Goal: Register for event/course

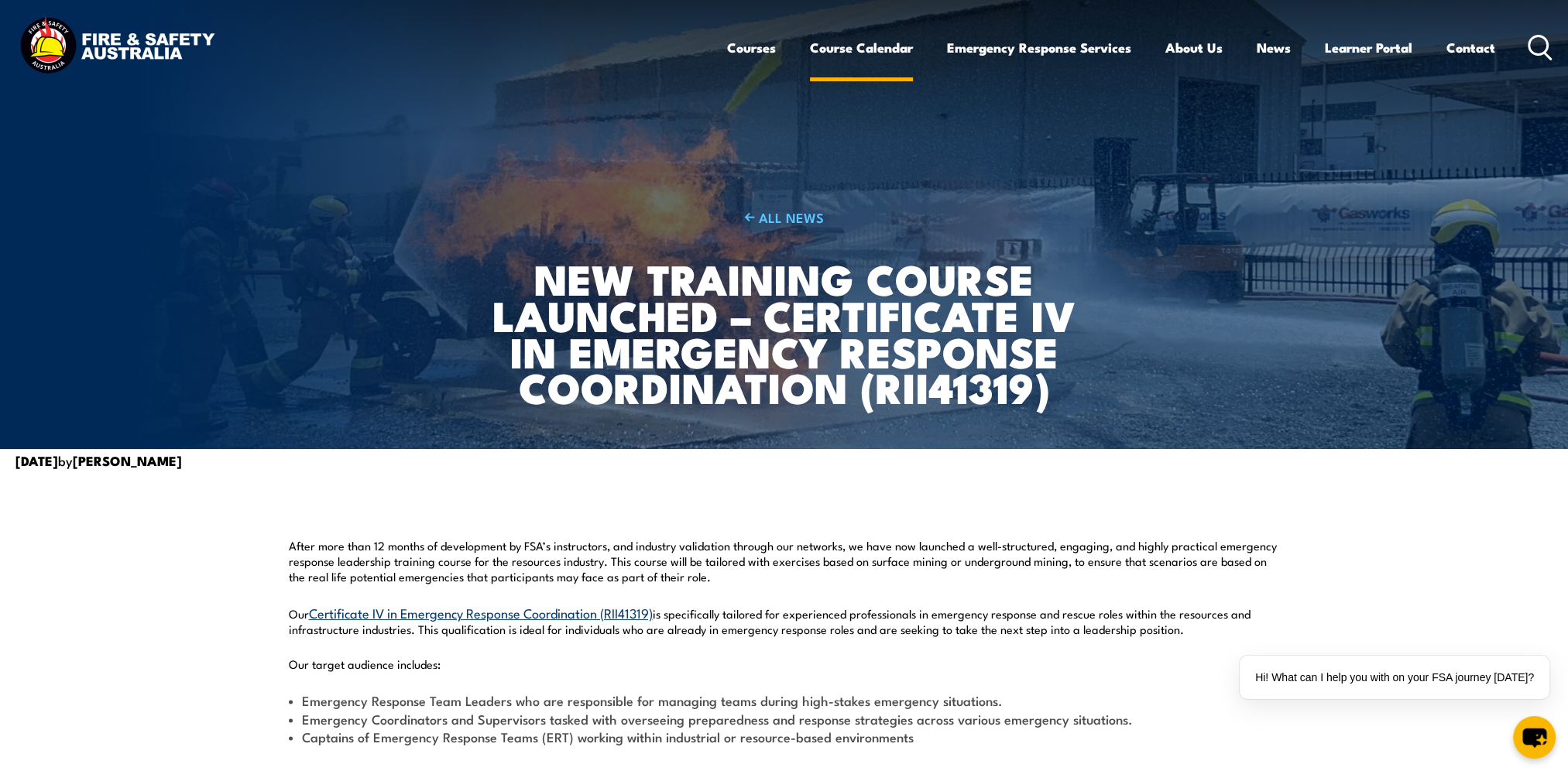
click at [846, 47] on link "Course Calendar" at bounding box center [861, 48] width 103 height 41
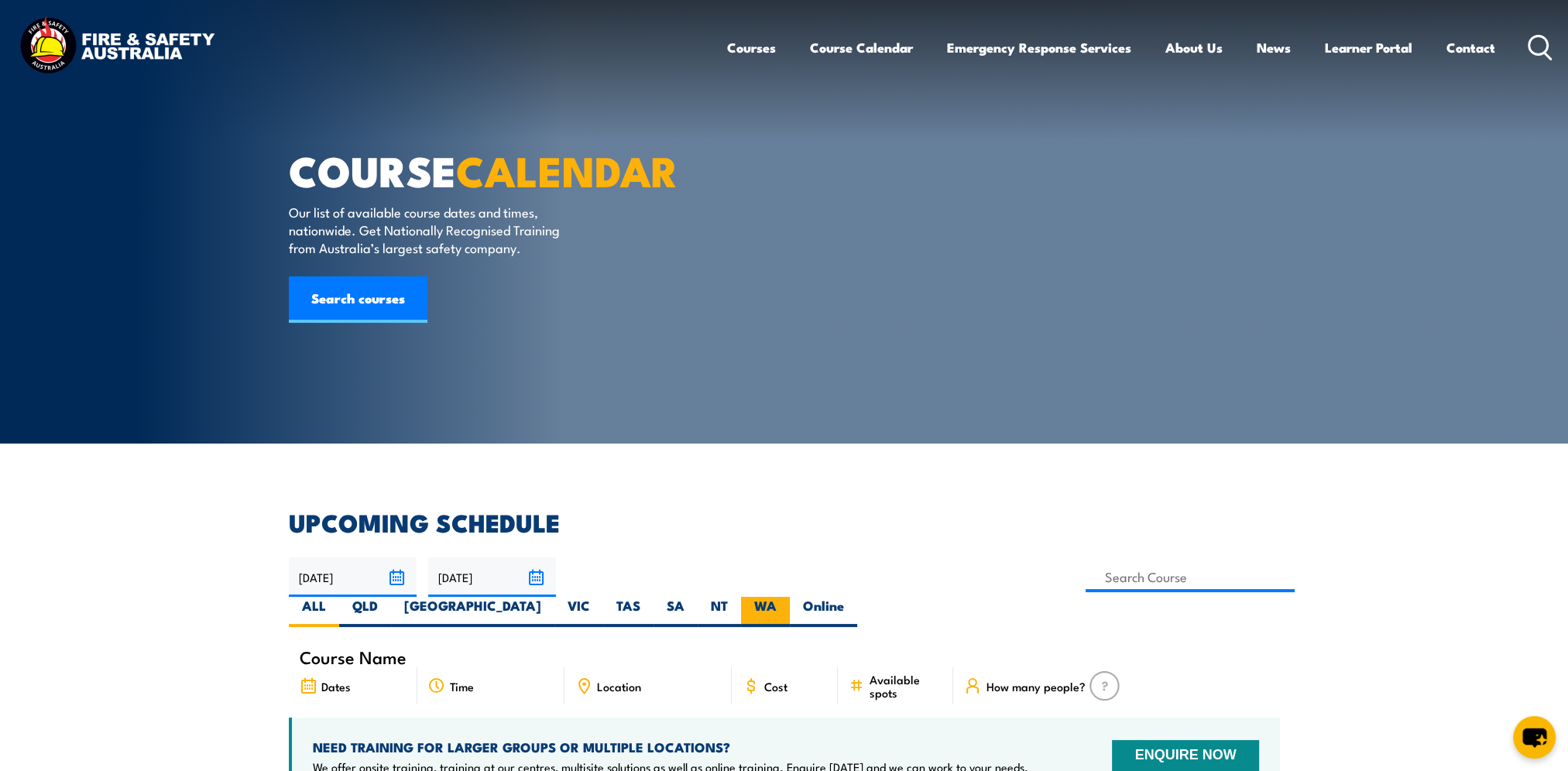
click at [789, 597] on label "WA" at bounding box center [765, 612] width 49 height 30
click at [786, 597] on input "WA" at bounding box center [781, 602] width 10 height 10
radio input "true"
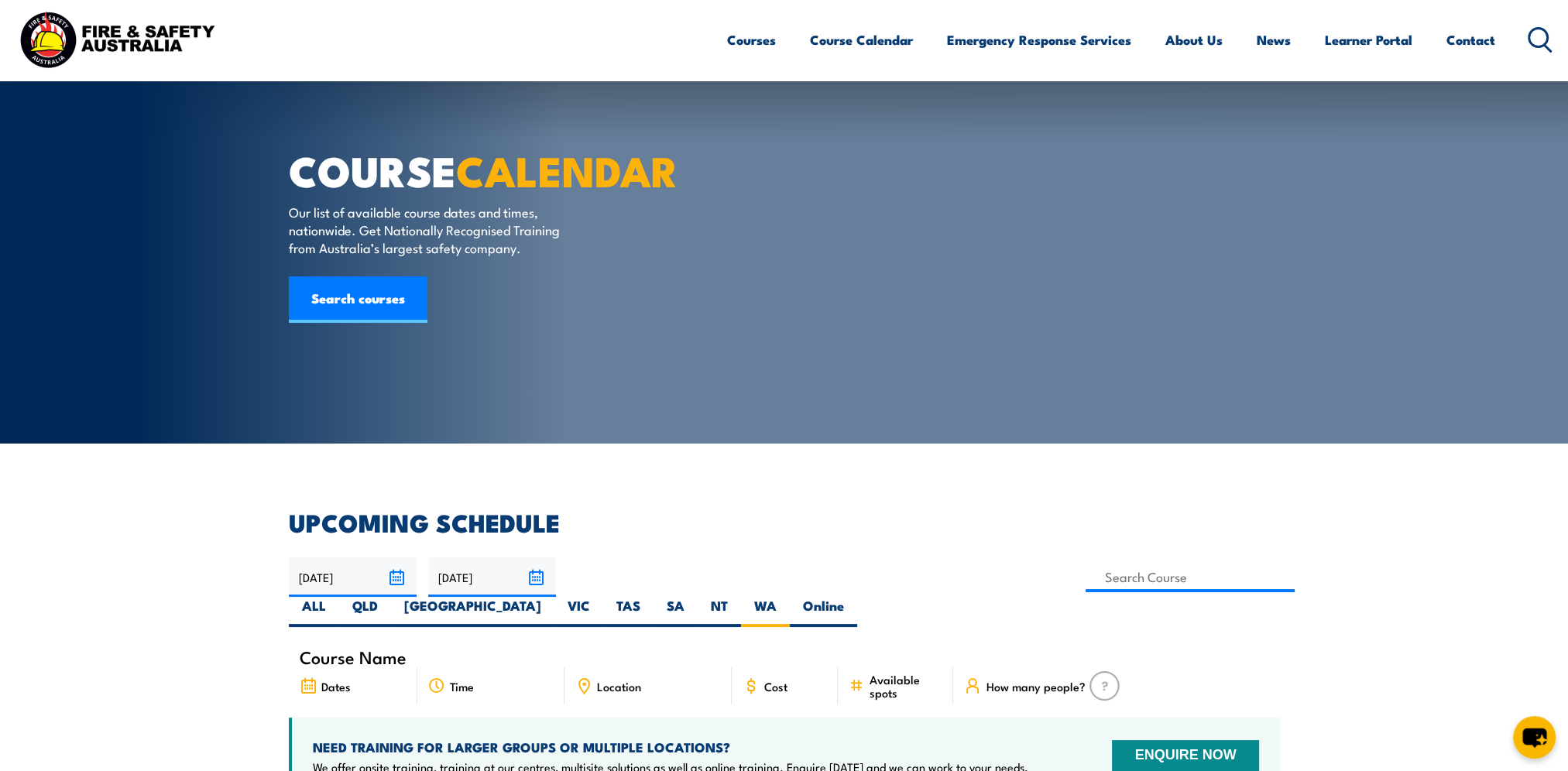
scroll to position [232, 0]
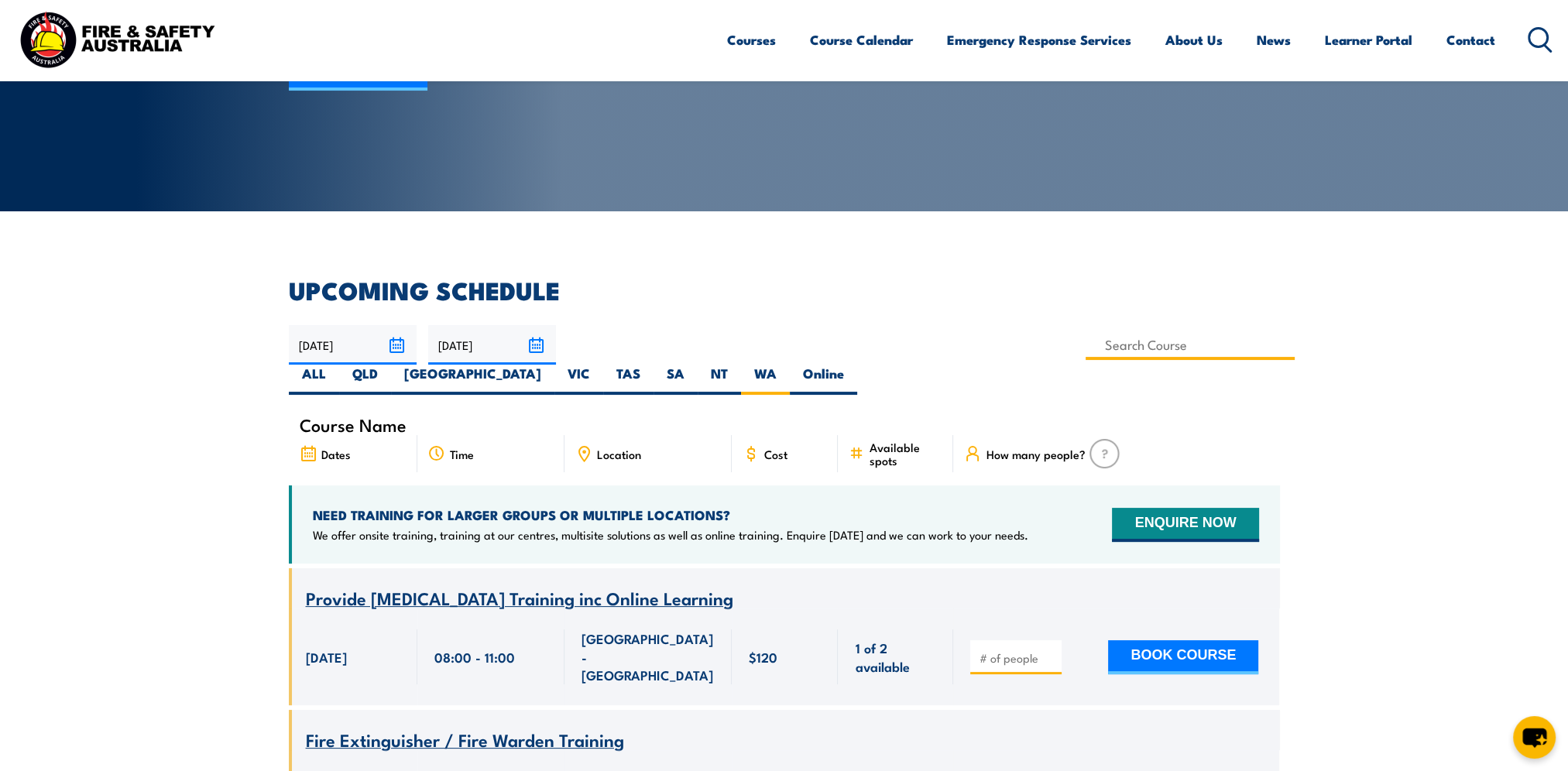
click at [1086, 343] on input at bounding box center [1190, 345] width 210 height 30
click at [857, 365] on label "Online" at bounding box center [823, 380] width 67 height 30
click at [854, 365] on input "Online" at bounding box center [849, 370] width 10 height 10
radio input "true"
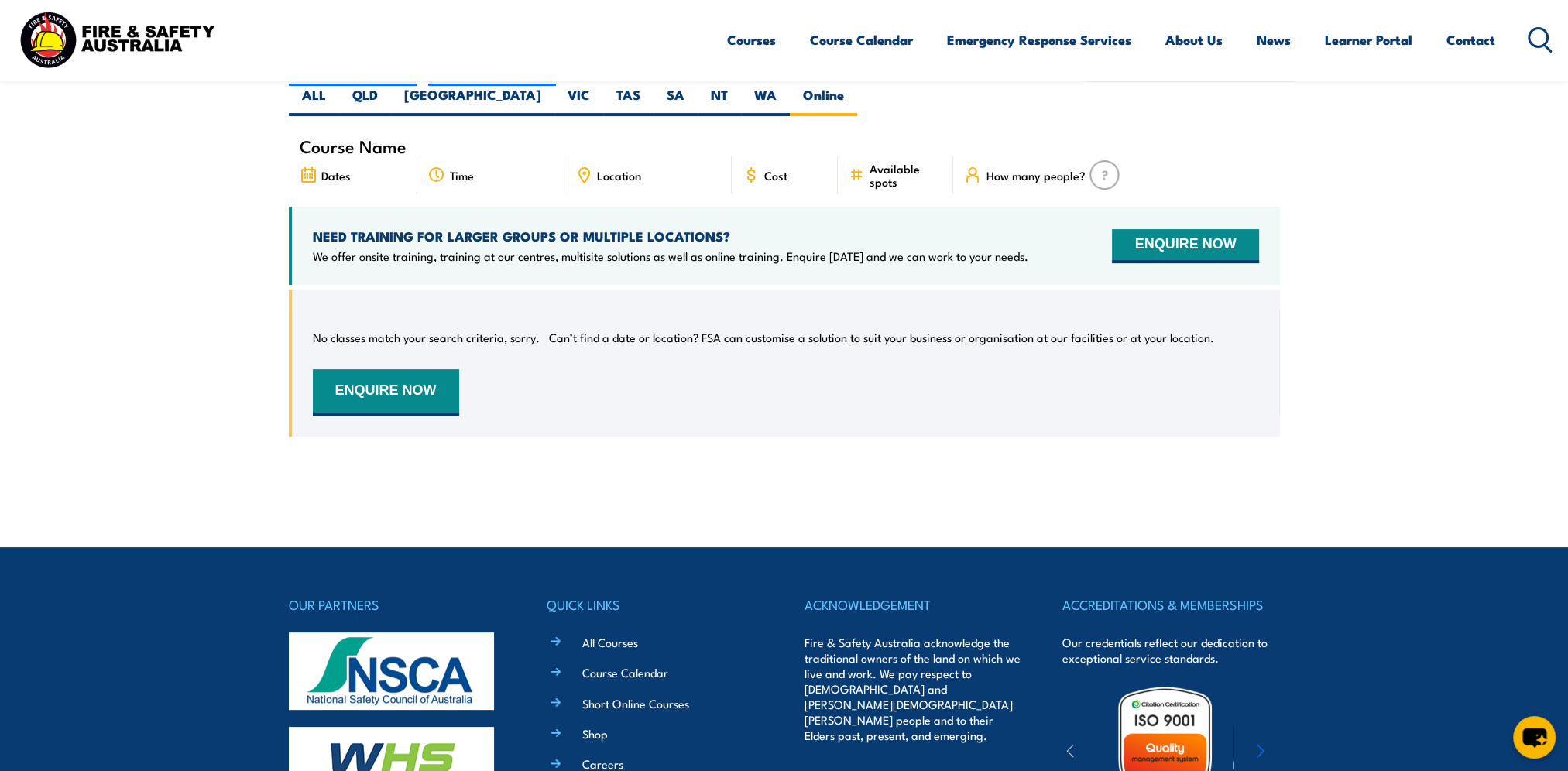
click at [1389, 241] on section "UPCOMING SCHEDULE 06/10/2025 05/12/2025" at bounding box center [784, 230] width 1568 height 460
